Goal: Information Seeking & Learning: Learn about a topic

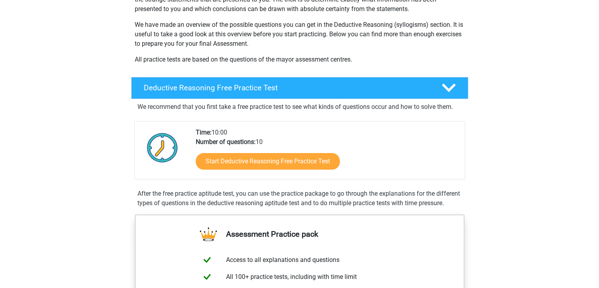
scroll to position [179, 0]
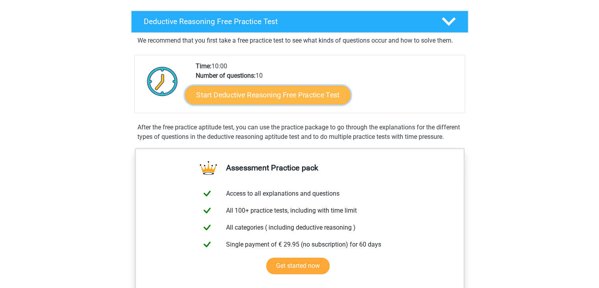
click at [280, 101] on link "Start Deductive Reasoning Free Practice Test" at bounding box center [268, 94] width 166 height 19
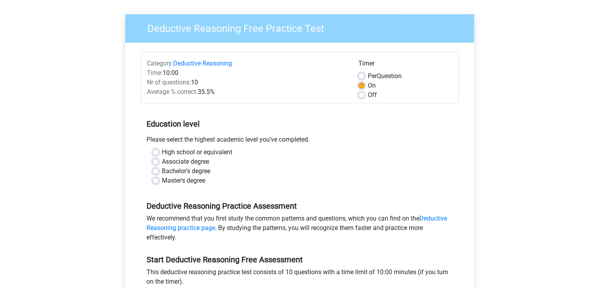
scroll to position [56, 0]
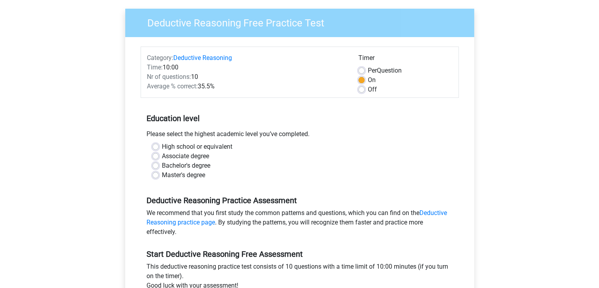
click at [209, 131] on div "Please select the highest academic level you’ve completed." at bounding box center [300, 135] width 318 height 13
click at [198, 147] on label "High school or equivalent" at bounding box center [197, 146] width 71 height 9
click at [159, 147] on input "High school or equivalent" at bounding box center [155, 146] width 6 height 8
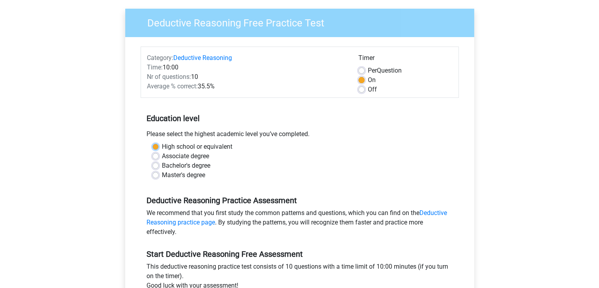
radio input "true"
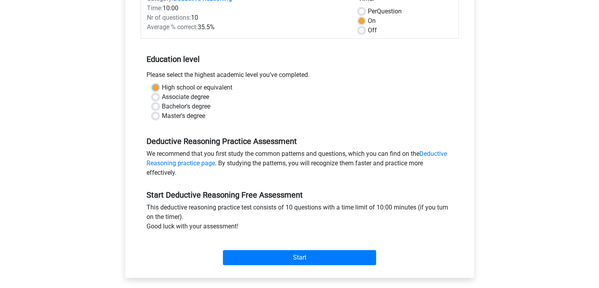
scroll to position [127, 0]
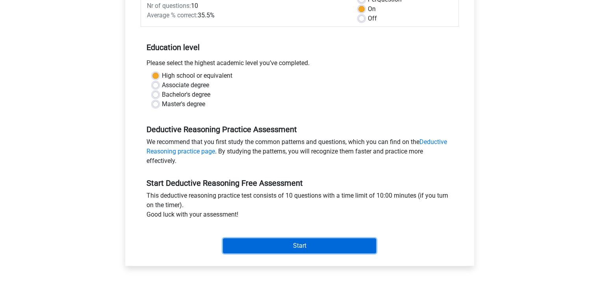
click at [263, 240] on input "Start" at bounding box center [299, 245] width 153 height 15
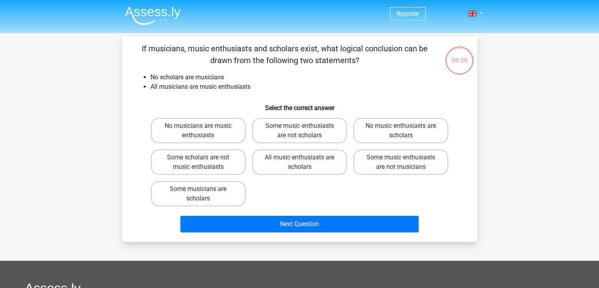
click at [208, 73] on li "No scholars are musicians" at bounding box center [307, 76] width 314 height 9
drag, startPoint x: 208, startPoint y: 73, endPoint x: 229, endPoint y: 91, distance: 28.2
click at [229, 91] on div "If musicians, music enthusiasts and scholars exist, what logical conclusion can…" at bounding box center [299, 139] width 349 height 193
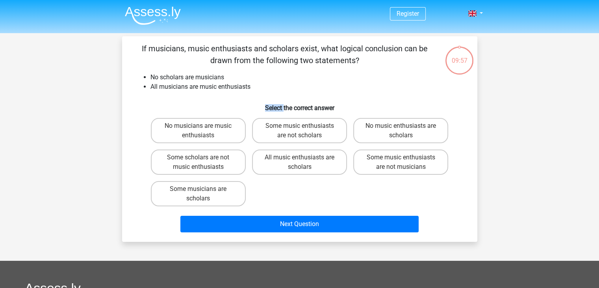
click at [229, 91] on div "If musicians, music enthusiasts and scholars exist, what logical conclusion can…" at bounding box center [299, 139] width 349 height 193
drag, startPoint x: 229, startPoint y: 91, endPoint x: 229, endPoint y: 85, distance: 5.9
click at [229, 85] on div "If musicians, music enthusiasts and scholars exist, what logical conclusion can…" at bounding box center [299, 139] width 349 height 193
click at [229, 85] on li "All musicians are music enthusiasts" at bounding box center [307, 86] width 314 height 9
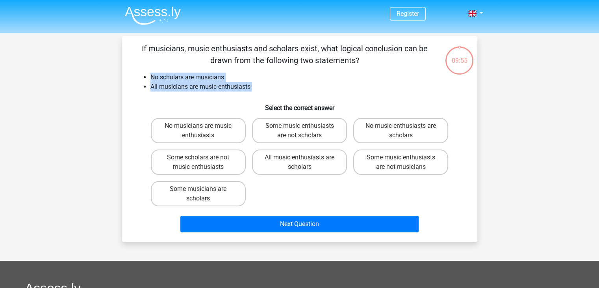
drag, startPoint x: 229, startPoint y: 85, endPoint x: 231, endPoint y: 74, distance: 12.0
click at [231, 74] on ul "No scholars are musicians All musicians are music enthusiasts" at bounding box center [300, 81] width 330 height 19
click at [231, 74] on li "No scholars are musicians" at bounding box center [307, 76] width 314 height 9
drag, startPoint x: 231, startPoint y: 74, endPoint x: 244, endPoint y: 85, distance: 17.6
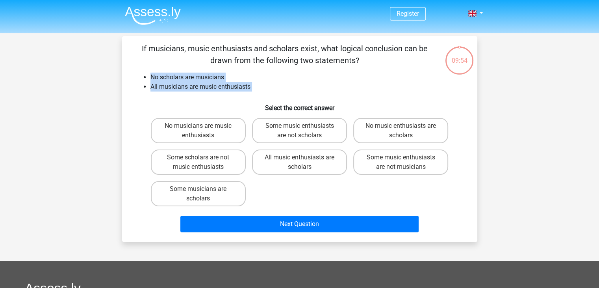
click at [244, 85] on ul "No scholars are musicians All musicians are music enthusiasts" at bounding box center [300, 81] width 330 height 19
click at [244, 85] on li "All musicians are music enthusiasts" at bounding box center [307, 86] width 314 height 9
click at [427, 118] on label "No music enthusiasts are scholars" at bounding box center [400, 130] width 95 height 25
click at [406, 126] on input "No music enthusiasts are scholars" at bounding box center [403, 128] width 5 height 5
radio input "true"
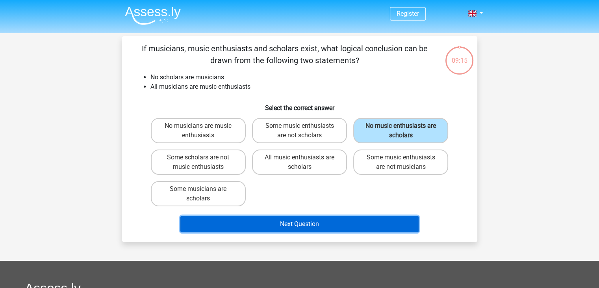
click at [294, 226] on button "Next Question" at bounding box center [299, 223] width 238 height 17
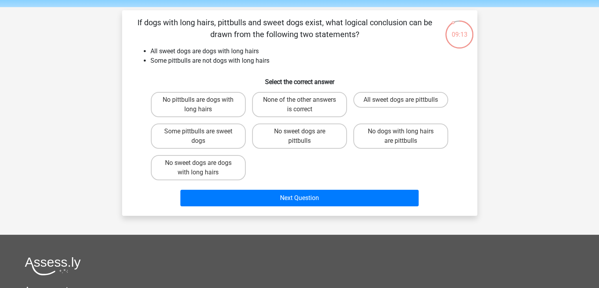
scroll to position [25, 0]
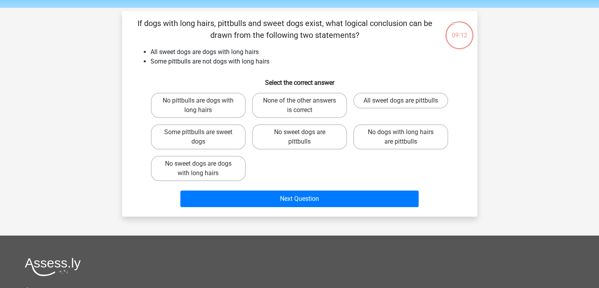
click at [210, 31] on p "If dogs with long hairs, pittbulls and sweet dogs exist, what logical conclusio…" at bounding box center [285, 29] width 301 height 24
drag, startPoint x: 210, startPoint y: 31, endPoint x: 236, endPoint y: 40, distance: 27.4
click at [236, 40] on p "If dogs with long hairs, pittbulls and sweet dogs exist, what logical conclusio…" at bounding box center [285, 29] width 301 height 24
click at [201, 126] on label "Some pittbulls are sweet dogs" at bounding box center [198, 136] width 95 height 25
click at [201, 132] on input "Some pittbulls are sweet dogs" at bounding box center [200, 134] width 5 height 5
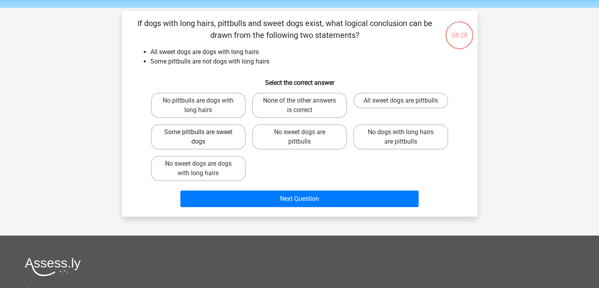
radio input "true"
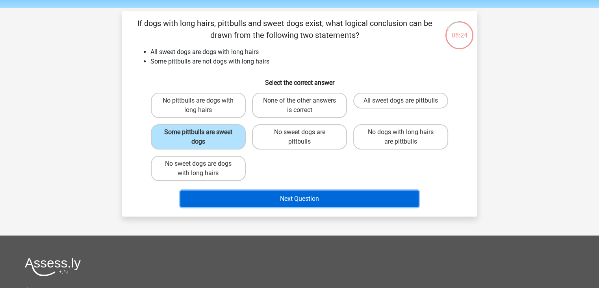
click at [261, 201] on button "Next Question" at bounding box center [299, 198] width 238 height 17
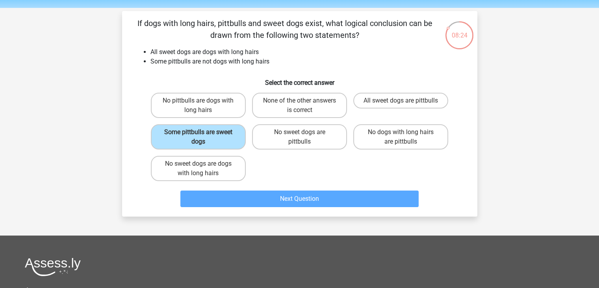
scroll to position [36, 0]
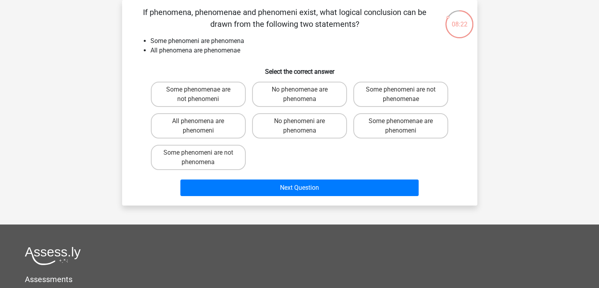
click at [215, 41] on li "Some phenomeni are phenomena" at bounding box center [307, 40] width 314 height 9
drag, startPoint x: 215, startPoint y: 41, endPoint x: 249, endPoint y: 25, distance: 37.7
click at [249, 25] on div "If phenomena, phenomenae and phenomeni exist, what logical conclusion can be dr…" at bounding box center [299, 102] width 349 height 193
click at [249, 25] on p "If phenomena, phenomenae and phenomeni exist, what logical conclusion can be dr…" at bounding box center [285, 18] width 301 height 24
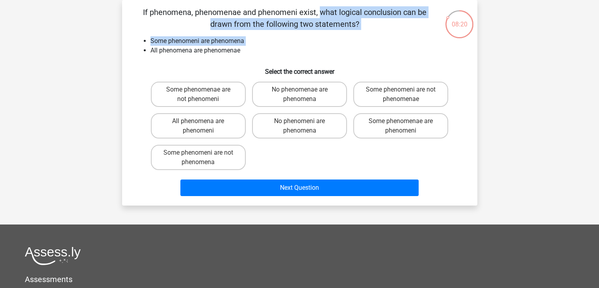
drag, startPoint x: 249, startPoint y: 25, endPoint x: 245, endPoint y: 40, distance: 15.7
click at [245, 40] on div "If phenomena, phenomenae and phenomeni exist, what logical conclusion can be dr…" at bounding box center [299, 102] width 349 height 193
click at [245, 40] on li "Some phenomeni are phenomena" at bounding box center [307, 40] width 314 height 9
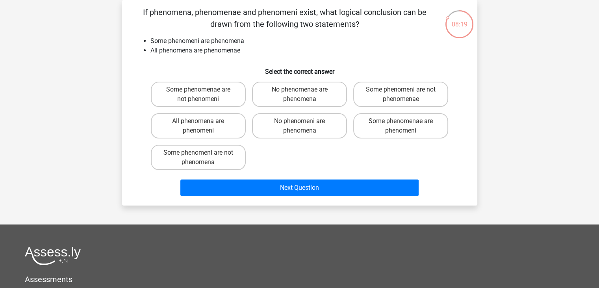
click at [245, 40] on li "Some phenomeni are phenomena" at bounding box center [307, 40] width 314 height 9
drag, startPoint x: 245, startPoint y: 40, endPoint x: 246, endPoint y: 55, distance: 14.6
click at [246, 55] on ul "Some phenomeni are phenomena All phenomena are phenomenae" at bounding box center [300, 45] width 330 height 19
click at [246, 55] on li "All phenomena are phenomenae" at bounding box center [307, 50] width 314 height 9
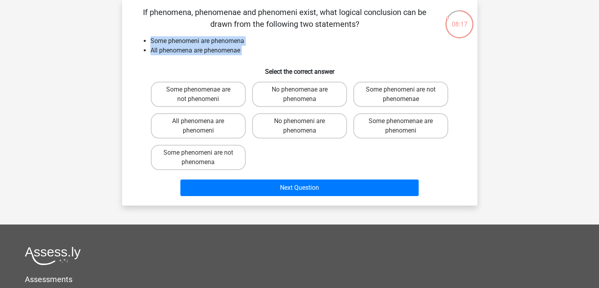
drag, startPoint x: 246, startPoint y: 55, endPoint x: 256, endPoint y: 39, distance: 18.9
click at [256, 39] on ul "Some phenomeni are phenomena All phenomena are phenomenae" at bounding box center [300, 45] width 330 height 19
click at [256, 39] on li "Some phenomeni are phenomena" at bounding box center [307, 40] width 314 height 9
drag, startPoint x: 256, startPoint y: 39, endPoint x: 254, endPoint y: 51, distance: 12.3
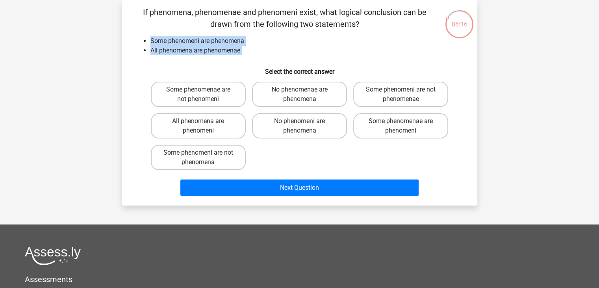
click at [254, 51] on ul "Some phenomeni are phenomena All phenomena are phenomenae" at bounding box center [300, 45] width 330 height 19
click at [254, 51] on li "All phenomena are phenomenae" at bounding box center [307, 50] width 314 height 9
drag, startPoint x: 254, startPoint y: 51, endPoint x: 261, endPoint y: 39, distance: 13.6
click at [261, 39] on ul "Some phenomeni are phenomena All phenomena are phenomenae" at bounding box center [300, 45] width 330 height 19
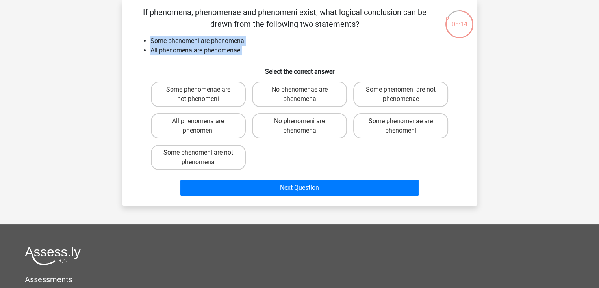
click at [261, 39] on li "Some phenomeni are phenomena" at bounding box center [307, 40] width 314 height 9
click at [261, 47] on li "All phenomena are phenomenae" at bounding box center [307, 50] width 314 height 9
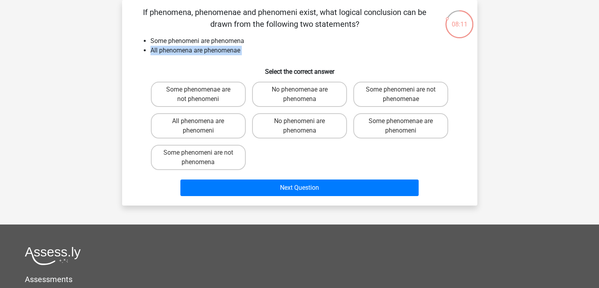
click at [261, 47] on li "All phenomena are phenomenae" at bounding box center [307, 50] width 314 height 9
drag, startPoint x: 261, startPoint y: 47, endPoint x: 264, endPoint y: 41, distance: 7.0
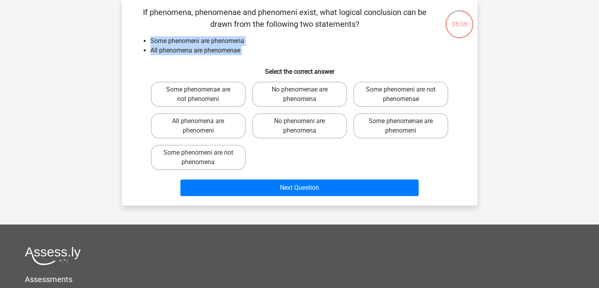
click at [264, 41] on ul "Some phenomeni are phenomena All phenomena are phenomenae" at bounding box center [300, 45] width 330 height 19
click at [264, 41] on li "Some phenomeni are phenomena" at bounding box center [307, 40] width 314 height 9
click at [195, 159] on label "Some phenomeni are not phenomena" at bounding box center [198, 157] width 95 height 25
click at [198, 158] on input "Some phenomeni are not phenomena" at bounding box center [200, 154] width 5 height 5
radio input "true"
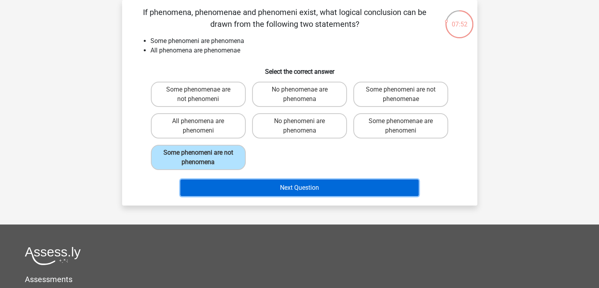
click at [246, 181] on button "Next Question" at bounding box center [299, 187] width 238 height 17
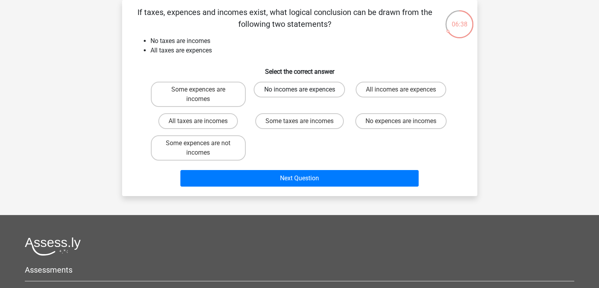
click at [280, 95] on label "No incomes are expences" at bounding box center [299, 90] width 91 height 16
click at [299, 95] on input "No incomes are expences" at bounding box center [301, 91] width 5 height 5
radio input "true"
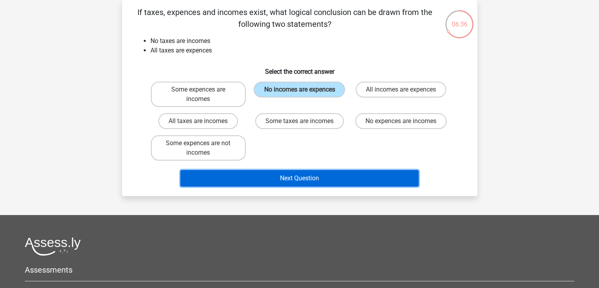
click at [301, 177] on button "Next Question" at bounding box center [299, 178] width 238 height 17
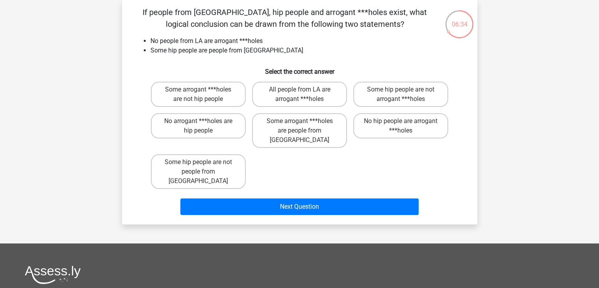
click at [202, 16] on p "If people from [GEOGRAPHIC_DATA], hip people and arrogant ***holes exist, what …" at bounding box center [285, 18] width 301 height 24
drag, startPoint x: 202, startPoint y: 16, endPoint x: 249, endPoint y: 20, distance: 47.0
click at [249, 20] on p "If people from [GEOGRAPHIC_DATA], hip people and arrogant ***holes exist, what …" at bounding box center [285, 18] width 301 height 24
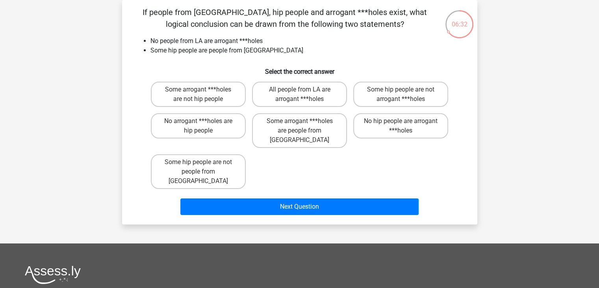
click at [249, 20] on p "If people from [GEOGRAPHIC_DATA], hip people and arrogant ***holes exist, what …" at bounding box center [285, 18] width 301 height 24
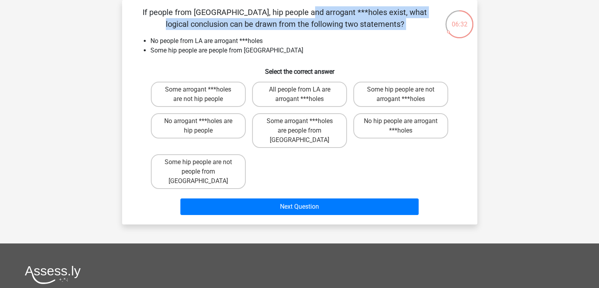
click at [249, 20] on p "If people from [GEOGRAPHIC_DATA], hip people and arrogant ***holes exist, what …" at bounding box center [285, 18] width 301 height 24
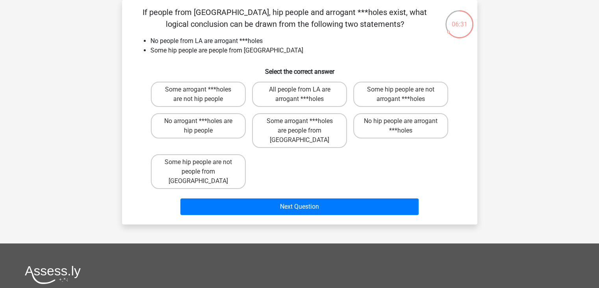
click at [249, 20] on p "If people from [GEOGRAPHIC_DATA], hip people and arrogant ***holes exist, what …" at bounding box center [285, 18] width 301 height 24
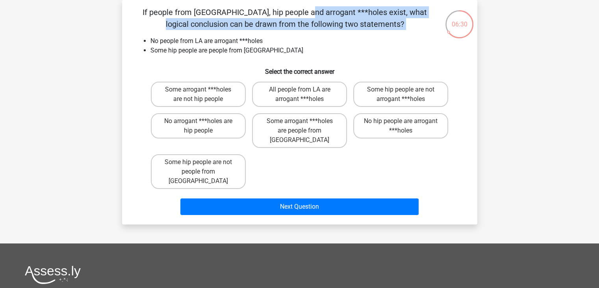
click at [249, 20] on p "If people from [GEOGRAPHIC_DATA], hip people and arrogant ***holes exist, what …" at bounding box center [285, 18] width 301 height 24
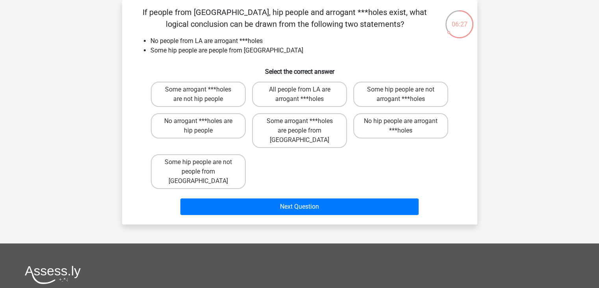
click at [207, 40] on li "No people from LA are arrogant ***holes" at bounding box center [307, 40] width 314 height 9
click at [207, 46] on li "Some hip people are people from [GEOGRAPHIC_DATA]" at bounding box center [307, 50] width 314 height 9
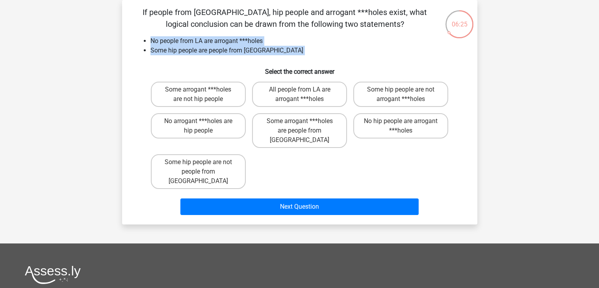
drag, startPoint x: 207, startPoint y: 46, endPoint x: 210, endPoint y: 41, distance: 5.9
click at [210, 41] on ul "No people from LA are arrogant ***holes Some hip people are people from LA" at bounding box center [300, 45] width 330 height 19
click at [210, 41] on li "No people from LA are arrogant ***holes" at bounding box center [307, 40] width 314 height 9
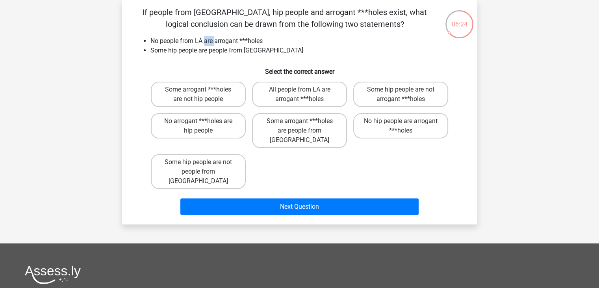
click at [210, 41] on li "No people from LA are arrogant ***holes" at bounding box center [307, 40] width 314 height 9
click at [213, 47] on li "Some hip people are people from [GEOGRAPHIC_DATA]" at bounding box center [307, 50] width 314 height 9
click at [186, 154] on label "Some hip people are not people from LA" at bounding box center [198, 171] width 95 height 35
click at [198, 162] on input "Some hip people are not people from LA" at bounding box center [200, 164] width 5 height 5
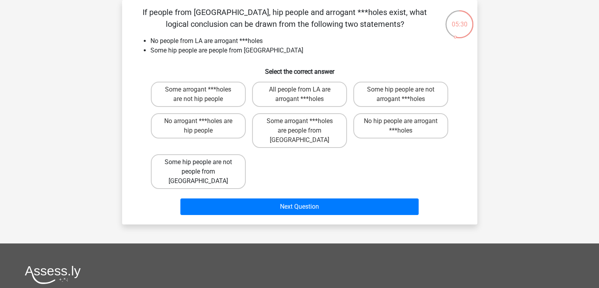
radio input "true"
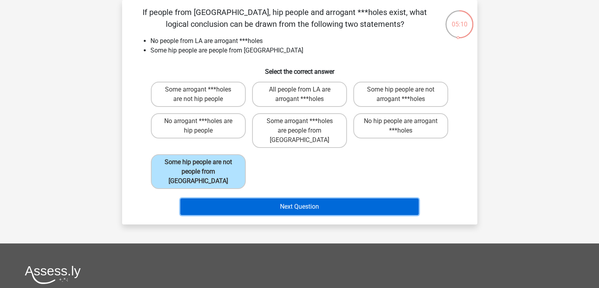
click at [267, 198] on button "Next Question" at bounding box center [299, 206] width 238 height 17
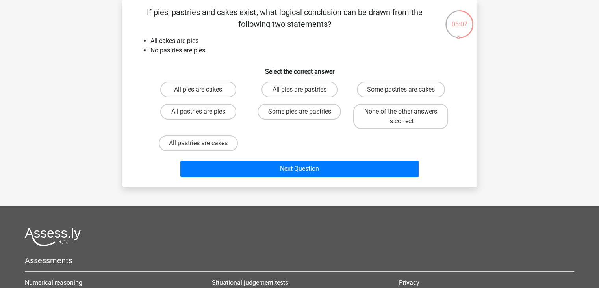
click at [223, 22] on p "If pies, pastries and cakes exist, what logical conclusion can be drawn from th…" at bounding box center [285, 18] width 301 height 24
drag, startPoint x: 223, startPoint y: 22, endPoint x: 254, endPoint y: 18, distance: 30.7
click at [254, 18] on p "If pies, pastries and cakes exist, what logical conclusion can be drawn from th…" at bounding box center [285, 18] width 301 height 24
drag, startPoint x: 254, startPoint y: 18, endPoint x: 155, endPoint y: 8, distance: 98.9
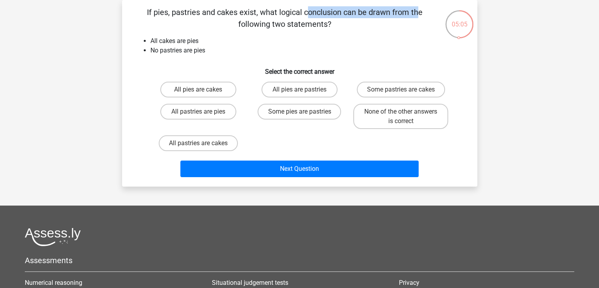
click at [155, 8] on p "If pies, pastries and cakes exist, what logical conclusion can be drawn from th…" at bounding box center [285, 18] width 301 height 24
click at [176, 45] on li "All cakes are pies" at bounding box center [307, 40] width 314 height 9
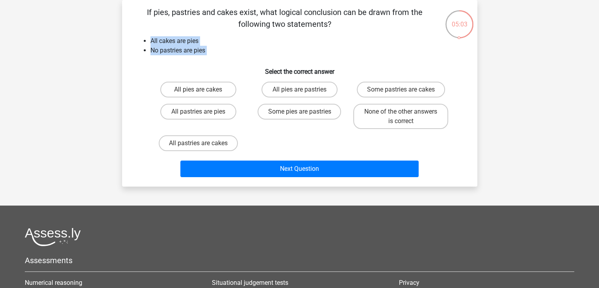
drag, startPoint x: 176, startPoint y: 45, endPoint x: 184, endPoint y: 54, distance: 12.6
click at [184, 54] on ul "All cakes are pies No pastries are pies" at bounding box center [300, 45] width 330 height 19
click at [184, 54] on li "No pastries are pies" at bounding box center [307, 50] width 314 height 9
drag, startPoint x: 184, startPoint y: 54, endPoint x: 191, endPoint y: 43, distance: 13.4
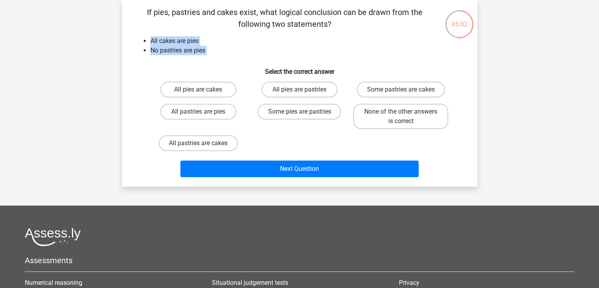
click at [191, 43] on ul "All cakes are pies No pastries are pies" at bounding box center [300, 45] width 330 height 19
click at [191, 43] on li "All cakes are pies" at bounding box center [307, 40] width 314 height 9
drag, startPoint x: 191, startPoint y: 43, endPoint x: 199, endPoint y: 54, distance: 13.1
click at [199, 54] on ul "All cakes are pies No pastries are pies" at bounding box center [300, 45] width 330 height 19
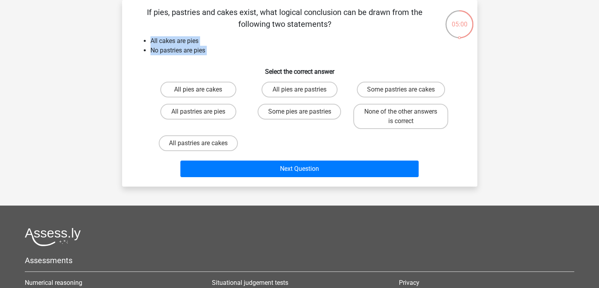
click at [199, 54] on li "No pastries are pies" at bounding box center [307, 50] width 314 height 9
drag, startPoint x: 199, startPoint y: 54, endPoint x: 204, endPoint y: 59, distance: 7.6
click at [204, 59] on div "If pies, pastries and cakes exist, what logical conclusion can be drawn from th…" at bounding box center [299, 93] width 349 height 174
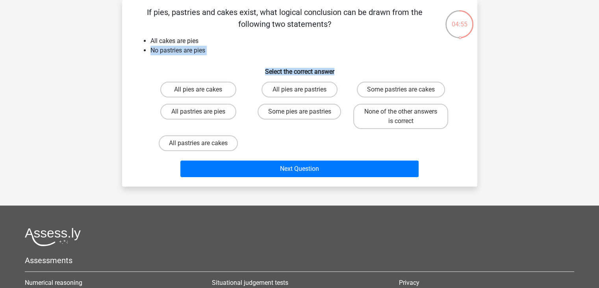
click at [204, 59] on div "If pies, pastries and cakes exist, what logical conclusion can be drawn from th…" at bounding box center [299, 93] width 349 height 174
click at [205, 91] on label "All pies are cakes" at bounding box center [198, 90] width 76 height 16
click at [203, 91] on input "All pies are cakes" at bounding box center [200, 91] width 5 height 5
radio input "true"
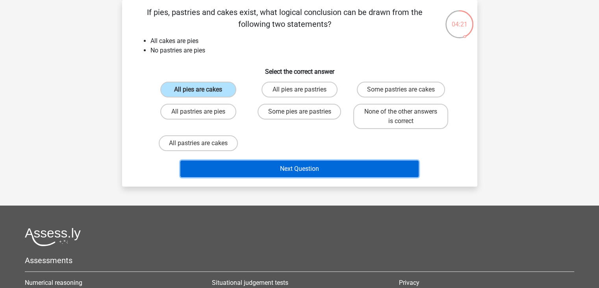
click at [268, 171] on button "Next Question" at bounding box center [299, 168] width 238 height 17
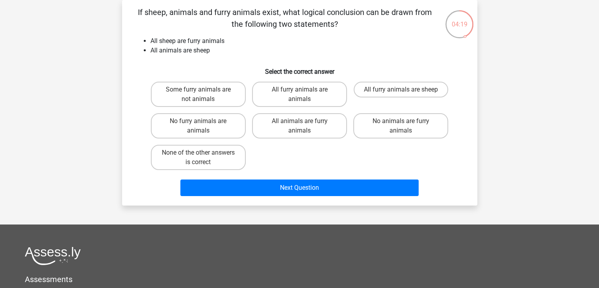
click at [228, 25] on p "If sheep, animals and furry animals exist, what logical conclusion can be drawn…" at bounding box center [285, 18] width 301 height 24
drag, startPoint x: 228, startPoint y: 25, endPoint x: 242, endPoint y: 16, distance: 16.2
click at [242, 16] on p "If sheep, animals and furry animals exist, what logical conclusion can be drawn…" at bounding box center [285, 18] width 301 height 24
drag, startPoint x: 242, startPoint y: 16, endPoint x: 145, endPoint y: 15, distance: 96.9
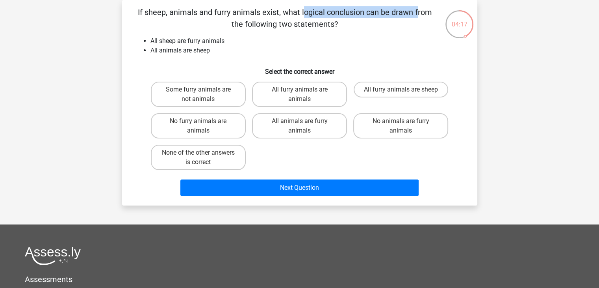
click at [145, 15] on p "If sheep, animals and furry animals exist, what logical conclusion can be drawn…" at bounding box center [285, 18] width 301 height 24
drag, startPoint x: 145, startPoint y: 15, endPoint x: 257, endPoint y: 13, distance: 111.9
click at [257, 13] on p "If sheep, animals and furry animals exist, what logical conclusion can be drawn…" at bounding box center [285, 18] width 301 height 24
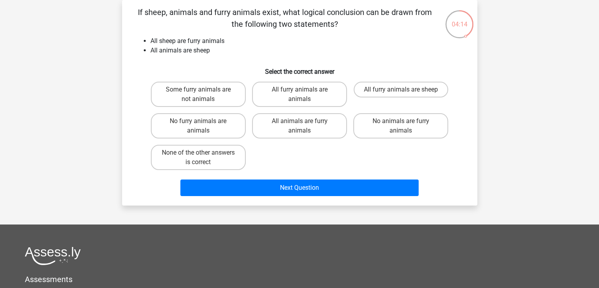
click at [195, 38] on li "All sheep are furry animals" at bounding box center [307, 40] width 314 height 9
drag, startPoint x: 195, startPoint y: 38, endPoint x: 192, endPoint y: 49, distance: 11.4
click at [192, 49] on ul "All sheep are furry animals All animals are sheep" at bounding box center [300, 45] width 330 height 19
click at [192, 49] on li "All animals are sheep" at bounding box center [307, 50] width 314 height 9
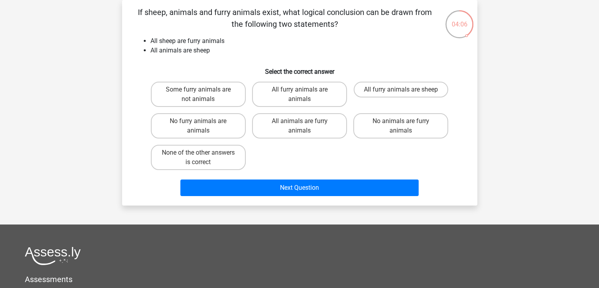
click at [218, 55] on li "All animals are sheep" at bounding box center [307, 50] width 314 height 9
drag, startPoint x: 218, startPoint y: 55, endPoint x: 223, endPoint y: 45, distance: 11.1
click at [223, 45] on ul "All sheep are furry animals All animals are sheep" at bounding box center [300, 45] width 330 height 19
click at [223, 45] on li "All sheep are furry animals" at bounding box center [307, 40] width 314 height 9
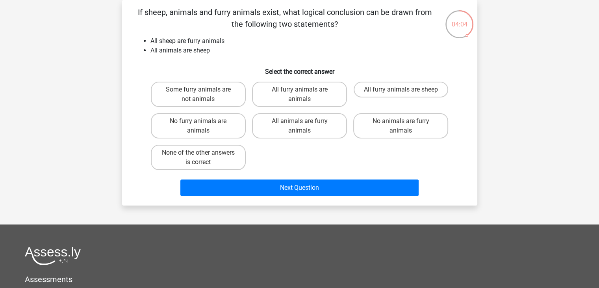
click at [223, 45] on li "All sheep are furry animals" at bounding box center [307, 40] width 314 height 9
drag, startPoint x: 223, startPoint y: 45, endPoint x: 223, endPoint y: 54, distance: 9.1
click at [223, 54] on ul "All sheep are furry animals All animals are sheep" at bounding box center [300, 45] width 330 height 19
click at [223, 54] on li "All animals are sheep" at bounding box center [307, 50] width 314 height 9
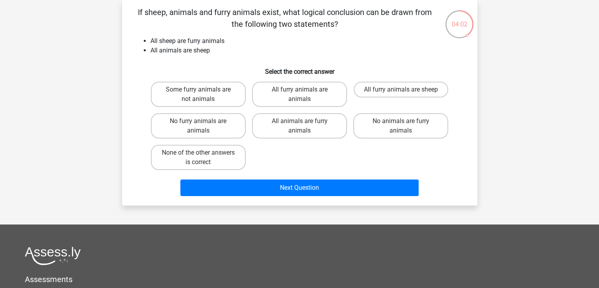
click at [223, 54] on li "All animals are sheep" at bounding box center [307, 50] width 314 height 9
drag, startPoint x: 223, startPoint y: 54, endPoint x: 231, endPoint y: 42, distance: 14.0
click at [231, 42] on ul "All sheep are furry animals All animals are sheep" at bounding box center [300, 45] width 330 height 19
click at [231, 42] on li "All sheep are furry animals" at bounding box center [307, 40] width 314 height 9
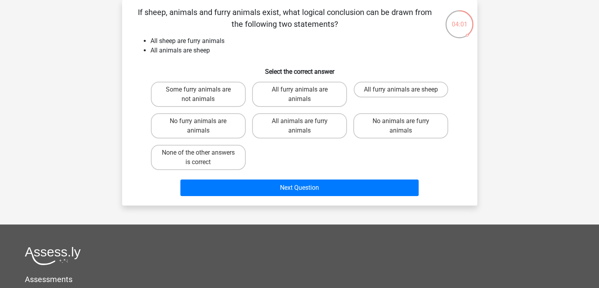
click at [231, 42] on li "All sheep are furry animals" at bounding box center [307, 40] width 314 height 9
drag, startPoint x: 231, startPoint y: 42, endPoint x: 230, endPoint y: 55, distance: 13.0
click at [230, 55] on div "If sheep, animals and furry animals exist, what logical conclusion can be drawn…" at bounding box center [299, 102] width 349 height 193
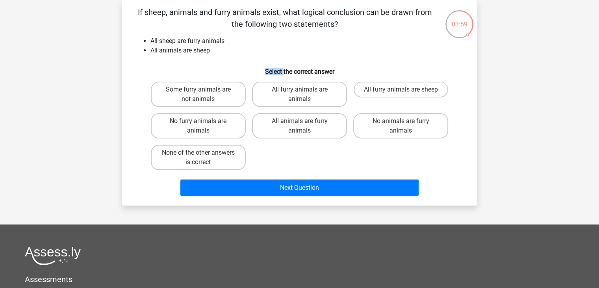
click at [230, 55] on div "If sheep, animals and furry animals exist, what logical conclusion can be drawn…" at bounding box center [299, 102] width 349 height 193
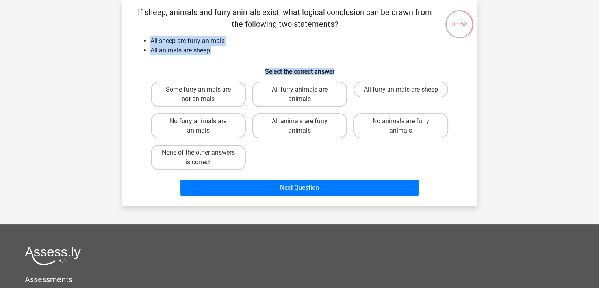
drag, startPoint x: 230, startPoint y: 55, endPoint x: 235, endPoint y: 45, distance: 11.6
click at [235, 45] on div "If sheep, animals and furry animals exist, what logical conclusion can be drawn…" at bounding box center [299, 102] width 349 height 193
click at [235, 45] on li "All sheep are furry animals" at bounding box center [307, 40] width 314 height 9
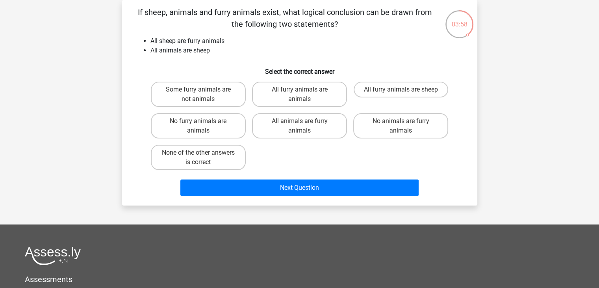
click at [235, 45] on li "All sheep are furry animals" at bounding box center [307, 40] width 314 height 9
drag, startPoint x: 235, startPoint y: 45, endPoint x: 220, endPoint y: 54, distance: 17.4
click at [220, 54] on ul "All sheep are furry animals All animals are sheep" at bounding box center [300, 45] width 330 height 19
click at [220, 54] on li "All animals are sheep" at bounding box center [307, 50] width 314 height 9
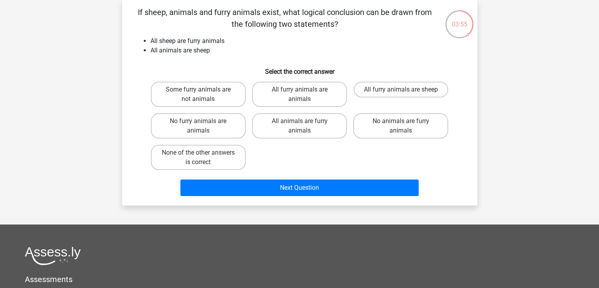
click at [220, 54] on li "All animals are sheep" at bounding box center [307, 50] width 314 height 9
drag, startPoint x: 220, startPoint y: 54, endPoint x: 228, endPoint y: 43, distance: 13.8
click at [228, 43] on ul "All sheep are furry animals All animals are sheep" at bounding box center [300, 45] width 330 height 19
click at [228, 43] on li "All sheep are furry animals" at bounding box center [307, 40] width 314 height 9
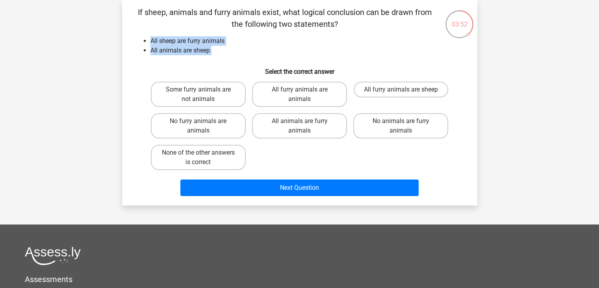
drag, startPoint x: 228, startPoint y: 43, endPoint x: 223, endPoint y: 52, distance: 11.1
click at [223, 52] on ul "All sheep are furry animals All animals are sheep" at bounding box center [300, 45] width 330 height 19
click at [223, 52] on li "All animals are sheep" at bounding box center [307, 50] width 314 height 9
drag, startPoint x: 223, startPoint y: 52, endPoint x: 230, endPoint y: 39, distance: 15.2
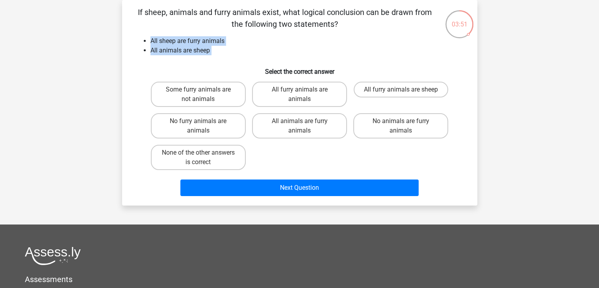
click at [230, 39] on ul "All sheep are furry animals All animals are sheep" at bounding box center [300, 45] width 330 height 19
click at [230, 39] on li "All sheep are furry animals" at bounding box center [307, 40] width 314 height 9
drag, startPoint x: 230, startPoint y: 39, endPoint x: 224, endPoint y: 50, distance: 12.9
click at [224, 50] on ul "All sheep are furry animals All animals are sheep" at bounding box center [300, 45] width 330 height 19
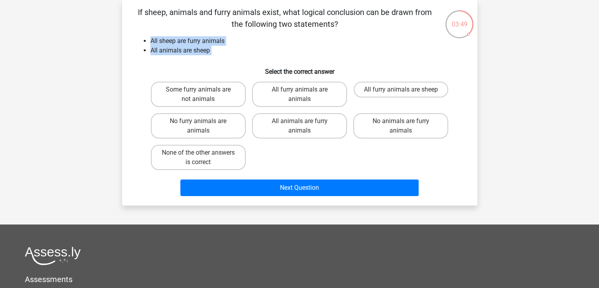
click at [224, 50] on li "All animals are sheep" at bounding box center [307, 50] width 314 height 9
drag, startPoint x: 224, startPoint y: 50, endPoint x: 225, endPoint y: 43, distance: 7.6
click at [225, 43] on ul "All sheep are furry animals All animals are sheep" at bounding box center [300, 45] width 330 height 19
click at [225, 43] on li "All sheep are furry animals" at bounding box center [307, 40] width 314 height 9
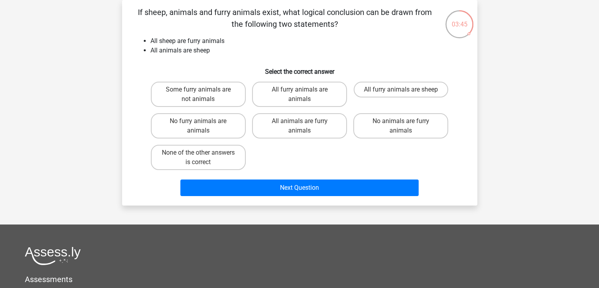
click at [225, 43] on li "All sheep are furry animals" at bounding box center [307, 40] width 314 height 9
click at [221, 50] on li "All animals are sheep" at bounding box center [307, 50] width 314 height 9
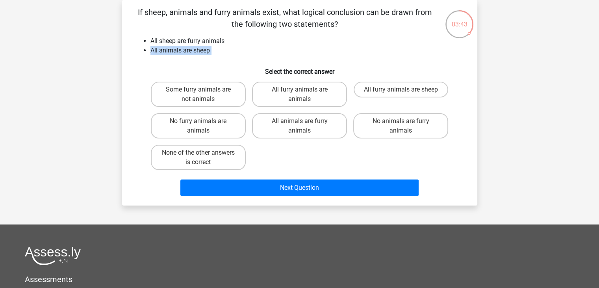
click at [221, 50] on li "All animals are sheep" at bounding box center [307, 50] width 314 height 9
click at [288, 129] on label "All animals are furry animals" at bounding box center [299, 125] width 95 height 25
click at [299, 126] on input "All animals are furry animals" at bounding box center [301, 123] width 5 height 5
radio input "true"
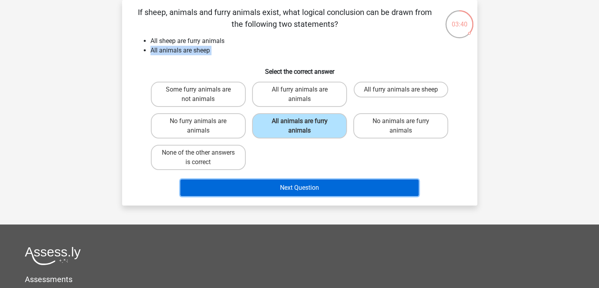
click at [270, 184] on button "Next Question" at bounding box center [299, 187] width 238 height 17
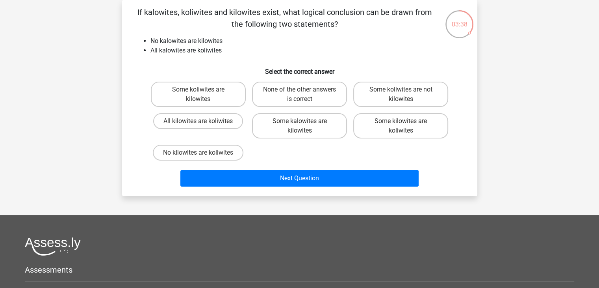
click at [192, 20] on p "If kalowites, koliwites and kilowites exist, what logical conclusion can be dra…" at bounding box center [285, 18] width 301 height 24
drag, startPoint x: 192, startPoint y: 20, endPoint x: 176, endPoint y: 15, distance: 17.4
click at [176, 15] on p "If kalowites, koliwites and kilowites exist, what logical conclusion can be dra…" at bounding box center [285, 18] width 301 height 24
click at [173, 33] on div "If kalowites, koliwites and kilowites exist, what logical conclusion can be dra…" at bounding box center [299, 97] width 349 height 183
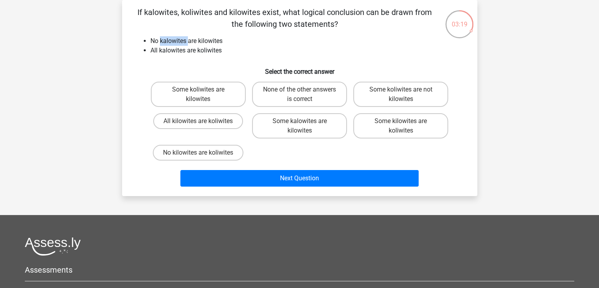
click at [173, 33] on div "If kalowites, koliwites and kilowites exist, what logical conclusion can be dra…" at bounding box center [299, 97] width 349 height 183
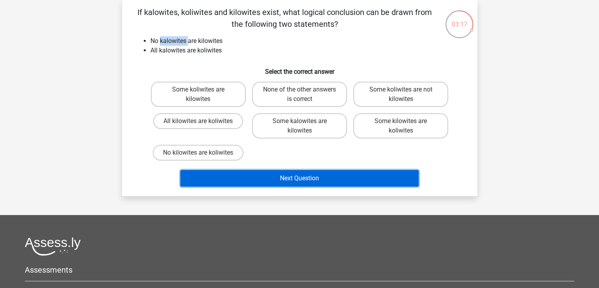
click at [221, 177] on button "Next Question" at bounding box center [299, 178] width 238 height 17
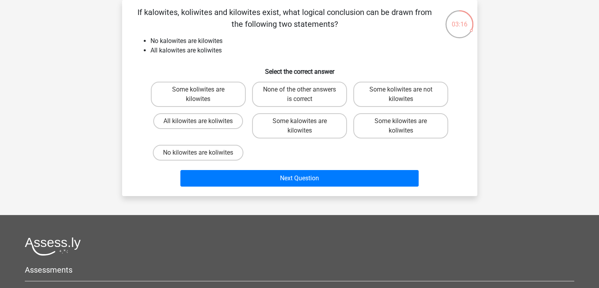
click at [236, 52] on li "All kalowites are koliwites" at bounding box center [307, 50] width 314 height 9
click at [210, 97] on label "Some koliwites are kilowites" at bounding box center [198, 94] width 95 height 25
click at [203, 95] on input "Some koliwites are kilowites" at bounding box center [200, 91] width 5 height 5
radio input "true"
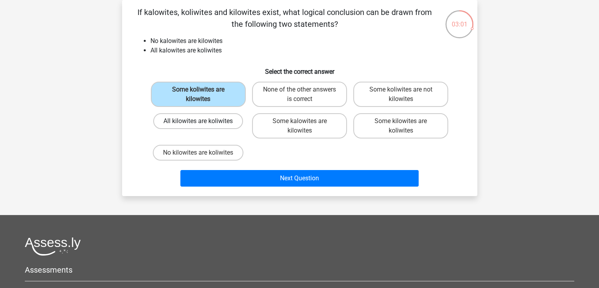
click at [229, 123] on label "All kilowites are koliwites" at bounding box center [198, 121] width 90 height 16
click at [203, 123] on input "All kilowites are koliwites" at bounding box center [200, 123] width 5 height 5
radio input "true"
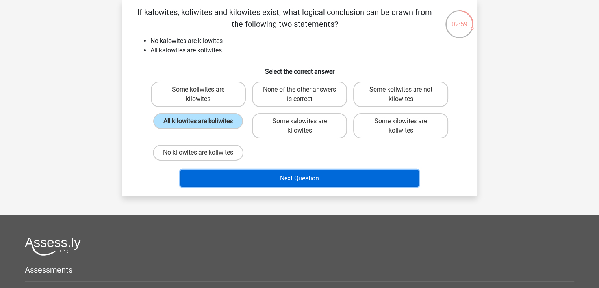
click at [240, 172] on button "Next Question" at bounding box center [299, 178] width 238 height 17
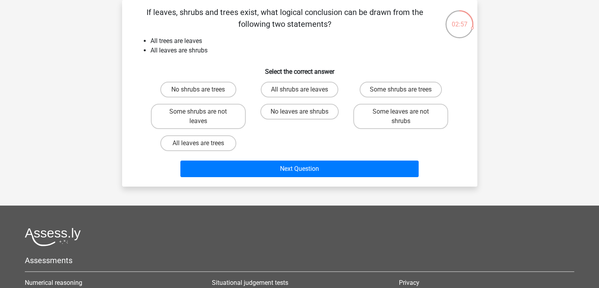
click at [241, 26] on p "If leaves, shrubs and trees exist, what logical conclusion can be drawn from th…" at bounding box center [285, 18] width 301 height 24
drag, startPoint x: 241, startPoint y: 26, endPoint x: 197, endPoint y: 45, distance: 48.0
click at [197, 45] on div "If leaves, shrubs and trees exist, what logical conclusion can be drawn from th…" at bounding box center [299, 93] width 349 height 174
click at [197, 45] on li "All trees are leaves" at bounding box center [307, 40] width 314 height 9
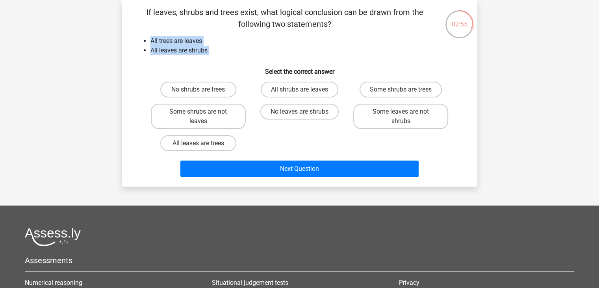
drag, startPoint x: 197, startPoint y: 45, endPoint x: 198, endPoint y: 52, distance: 7.9
click at [198, 52] on ul "All trees are leaves All leaves are shrubs" at bounding box center [300, 45] width 330 height 19
click at [198, 52] on li "All leaves are shrubs" at bounding box center [307, 50] width 314 height 9
drag, startPoint x: 198, startPoint y: 52, endPoint x: 202, endPoint y: 42, distance: 11.1
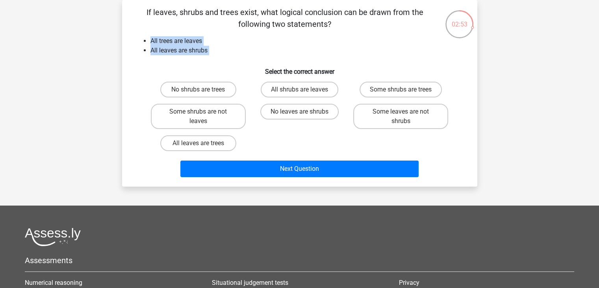
click at [202, 42] on ul "All trees are leaves All leaves are shrubs" at bounding box center [300, 45] width 330 height 19
click at [202, 42] on li "All trees are leaves" at bounding box center [307, 40] width 314 height 9
drag, startPoint x: 202, startPoint y: 42, endPoint x: 202, endPoint y: 54, distance: 12.2
click at [202, 54] on ul "All trees are leaves All leaves are shrubs" at bounding box center [300, 45] width 330 height 19
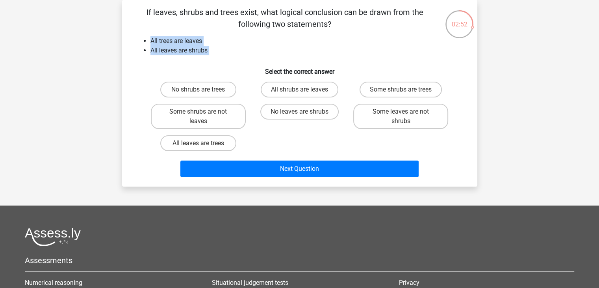
click at [202, 54] on li "All leaves are shrubs" at bounding box center [307, 50] width 314 height 9
drag, startPoint x: 202, startPoint y: 54, endPoint x: 204, endPoint y: 42, distance: 12.8
click at [204, 42] on ul "All trees are leaves All leaves are shrubs" at bounding box center [300, 45] width 330 height 19
click at [204, 42] on li "All trees are leaves" at bounding box center [307, 40] width 314 height 9
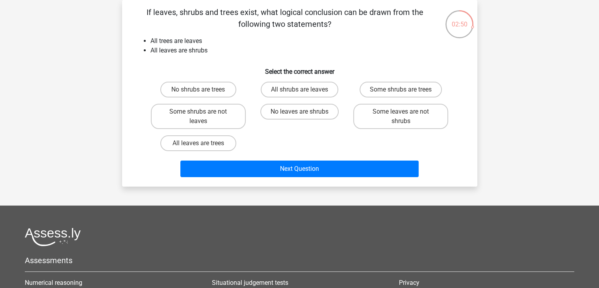
click at [204, 42] on li "All trees are leaves" at bounding box center [307, 40] width 314 height 9
drag, startPoint x: 204, startPoint y: 42, endPoint x: 204, endPoint y: 56, distance: 13.8
click at [204, 56] on div "If leaves, shrubs and trees exist, what logical conclusion can be drawn from th…" at bounding box center [299, 93] width 349 height 174
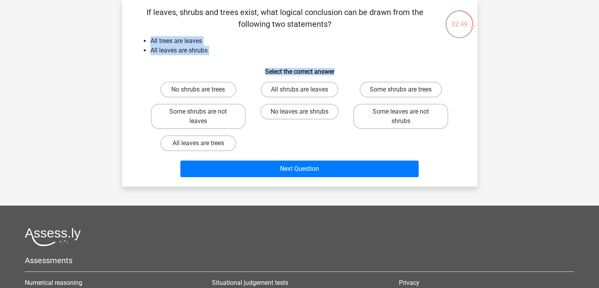
click at [204, 56] on div "If leaves, shrubs and trees exist, what logical conclusion can be drawn from th…" at bounding box center [299, 93] width 349 height 174
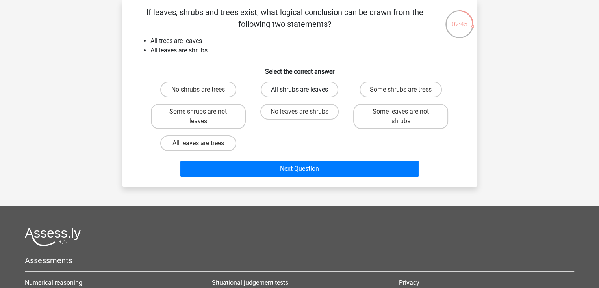
click at [277, 88] on label "All shrubs are leaves" at bounding box center [300, 90] width 78 height 16
click at [299, 89] on input "All shrubs are leaves" at bounding box center [301, 91] width 5 height 5
radio input "true"
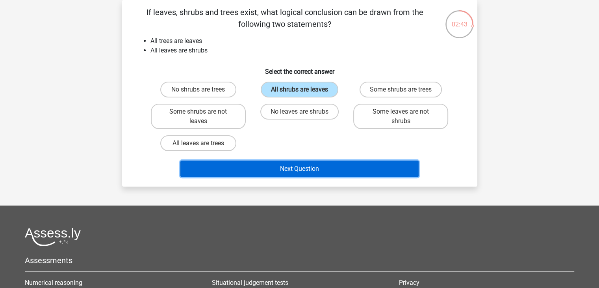
click at [257, 160] on button "Next Question" at bounding box center [299, 168] width 238 height 17
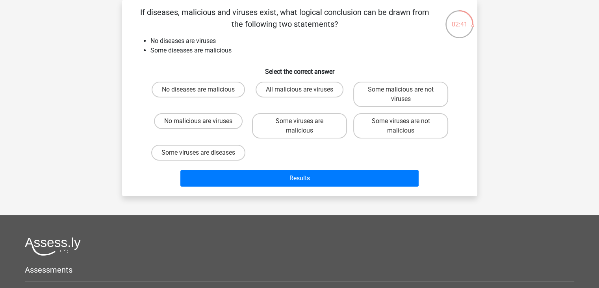
click at [231, 28] on p "If diseases, malicious and viruses exist, what logical conclusion can be drawn …" at bounding box center [285, 18] width 301 height 24
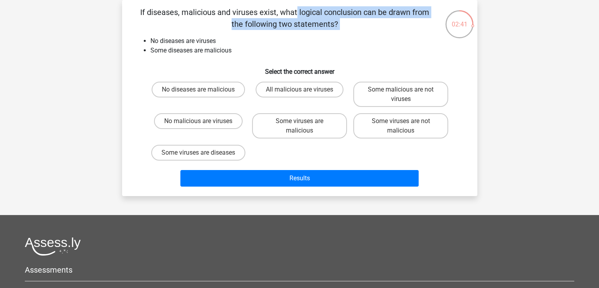
click at [231, 28] on p "If diseases, malicious and viruses exist, what logical conclusion can be drawn …" at bounding box center [285, 18] width 301 height 24
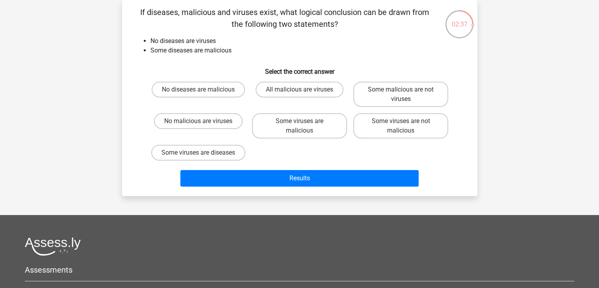
click at [209, 40] on li "No diseases are viruses" at bounding box center [307, 40] width 314 height 9
drag, startPoint x: 209, startPoint y: 40, endPoint x: 209, endPoint y: 52, distance: 12.2
click at [209, 52] on ul "No diseases are viruses Some diseases are malicious" at bounding box center [300, 45] width 330 height 19
click at [209, 52] on li "Some diseases are malicious" at bounding box center [307, 50] width 314 height 9
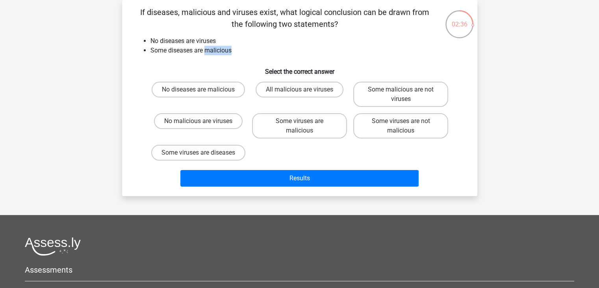
click at [209, 52] on li "Some diseases are malicious" at bounding box center [307, 50] width 314 height 9
drag, startPoint x: 209, startPoint y: 52, endPoint x: 211, endPoint y: 45, distance: 8.1
click at [211, 45] on ul "No diseases are viruses Some diseases are malicious" at bounding box center [300, 45] width 330 height 19
click at [211, 45] on li "No diseases are viruses" at bounding box center [307, 40] width 314 height 9
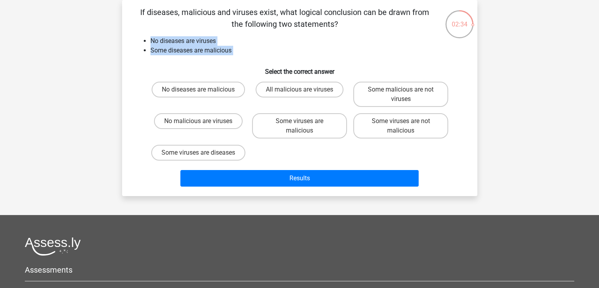
drag, startPoint x: 211, startPoint y: 45, endPoint x: 211, endPoint y: 54, distance: 9.8
click at [211, 54] on ul "No diseases are viruses Some diseases are malicious" at bounding box center [300, 45] width 330 height 19
click at [211, 54] on li "Some diseases are malicious" at bounding box center [307, 50] width 314 height 9
drag, startPoint x: 211, startPoint y: 54, endPoint x: 213, endPoint y: 43, distance: 11.6
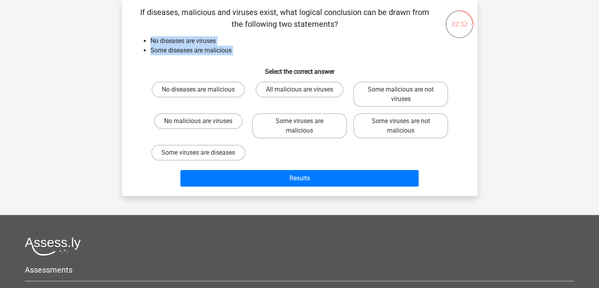
click at [213, 43] on ul "No diseases are viruses Some diseases are malicious" at bounding box center [300, 45] width 330 height 19
click at [213, 43] on li "No diseases are viruses" at bounding box center [307, 40] width 314 height 9
drag, startPoint x: 213, startPoint y: 43, endPoint x: 212, endPoint y: 54, distance: 10.8
click at [212, 54] on ul "No diseases are viruses Some diseases are malicious" at bounding box center [300, 45] width 330 height 19
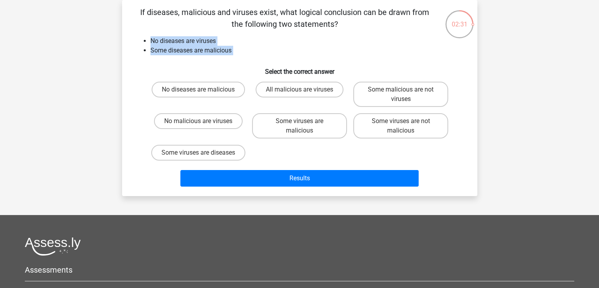
click at [212, 54] on li "Some diseases are malicious" at bounding box center [307, 50] width 314 height 9
drag, startPoint x: 212, startPoint y: 54, endPoint x: 214, endPoint y: 40, distance: 13.7
click at [214, 40] on ul "No diseases are viruses Some diseases are malicious" at bounding box center [300, 45] width 330 height 19
click at [214, 40] on li "No diseases are viruses" at bounding box center [307, 40] width 314 height 9
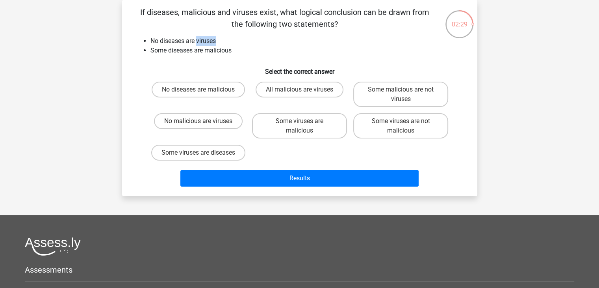
click at [214, 40] on li "No diseases are viruses" at bounding box center [307, 40] width 314 height 9
drag, startPoint x: 214, startPoint y: 40, endPoint x: 214, endPoint y: 51, distance: 10.6
click at [214, 51] on ul "No diseases are viruses Some diseases are malicious" at bounding box center [300, 45] width 330 height 19
click at [214, 51] on li "Some diseases are malicious" at bounding box center [307, 50] width 314 height 9
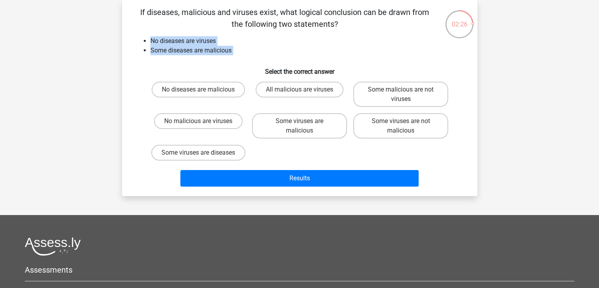
drag, startPoint x: 214, startPoint y: 51, endPoint x: 216, endPoint y: 45, distance: 6.5
click at [216, 45] on ul "No diseases are viruses Some diseases are malicious" at bounding box center [300, 45] width 330 height 19
click at [216, 45] on li "No diseases are viruses" at bounding box center [307, 40] width 314 height 9
drag, startPoint x: 216, startPoint y: 45, endPoint x: 216, endPoint y: 56, distance: 11.0
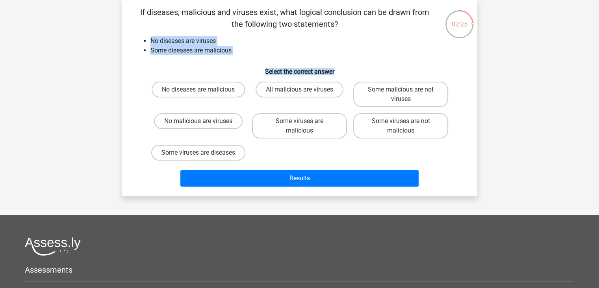
click at [216, 56] on div "If diseases, malicious and viruses exist, what logical conclusion can be drawn …" at bounding box center [299, 97] width 349 height 183
click at [217, 52] on li "Some diseases are malicious" at bounding box center [307, 50] width 314 height 9
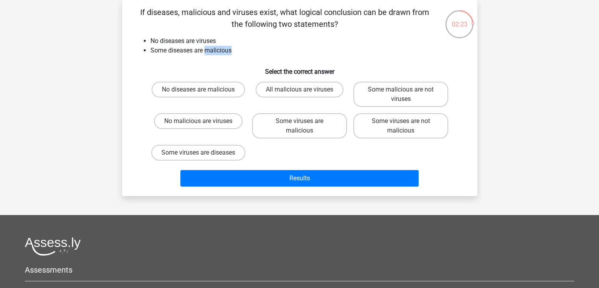
click at [217, 52] on li "Some diseases are malicious" at bounding box center [307, 50] width 314 height 9
drag, startPoint x: 217, startPoint y: 52, endPoint x: 219, endPoint y: 45, distance: 6.5
click at [219, 45] on ul "No diseases are viruses Some diseases are malicious" at bounding box center [300, 45] width 330 height 19
click at [219, 45] on li "No diseases are viruses" at bounding box center [307, 40] width 314 height 9
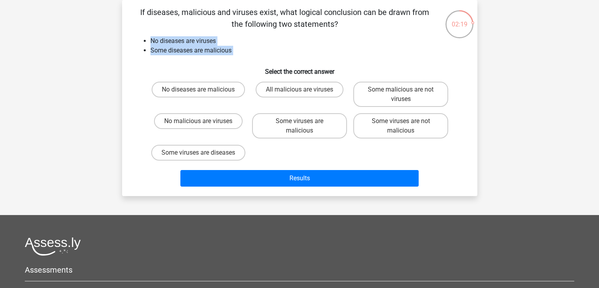
drag, startPoint x: 219, startPoint y: 45, endPoint x: 223, endPoint y: 51, distance: 7.1
click at [223, 51] on ul "No diseases are viruses Some diseases are malicious" at bounding box center [300, 45] width 330 height 19
click at [223, 51] on li "Some diseases are malicious" at bounding box center [307, 50] width 314 height 9
drag, startPoint x: 223, startPoint y: 51, endPoint x: 223, endPoint y: 45, distance: 6.3
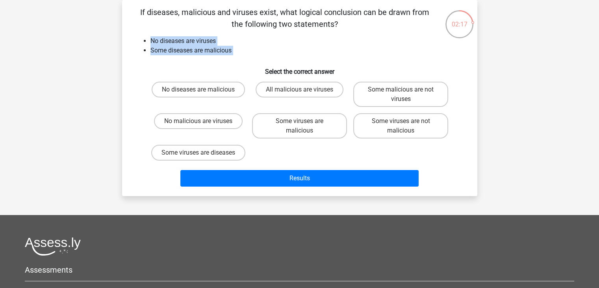
click at [223, 45] on ul "No diseases are viruses Some diseases are malicious" at bounding box center [300, 45] width 330 height 19
click at [223, 45] on li "No diseases are viruses" at bounding box center [307, 40] width 314 height 9
click at [377, 94] on label "Some malicious are not viruses" at bounding box center [400, 94] width 95 height 25
click at [401, 94] on input "Some malicious are not viruses" at bounding box center [403, 91] width 5 height 5
radio input "true"
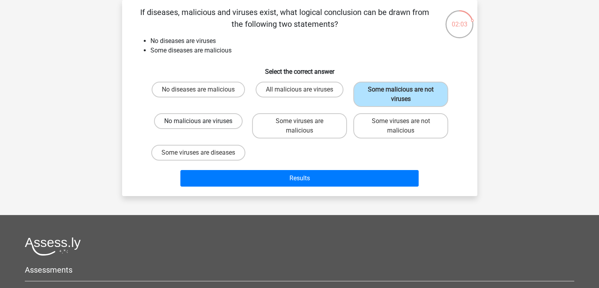
click at [214, 117] on label "No malicious are viruses" at bounding box center [198, 121] width 89 height 16
click at [203, 121] on input "No malicious are viruses" at bounding box center [200, 123] width 5 height 5
radio input "true"
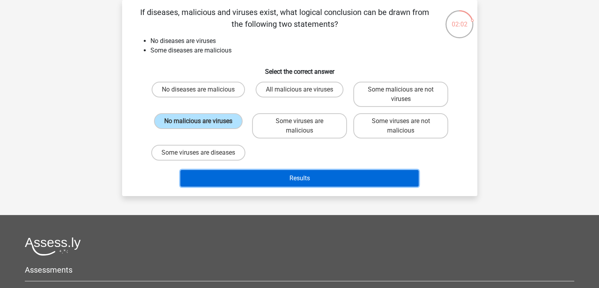
click at [273, 171] on button "Results" at bounding box center [299, 178] width 238 height 17
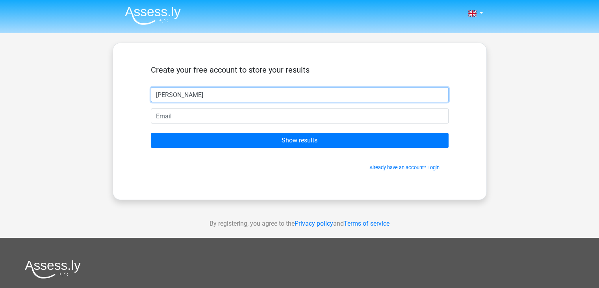
type input "John"
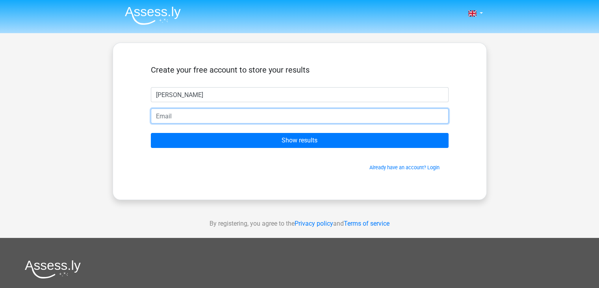
click at [233, 115] on input "email" at bounding box center [300, 115] width 298 height 15
paste input "xixihe2750@aiwanlab.com"
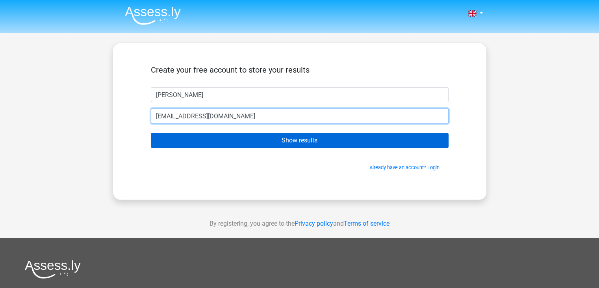
type input "xixihe2750@aiwanlab.com"
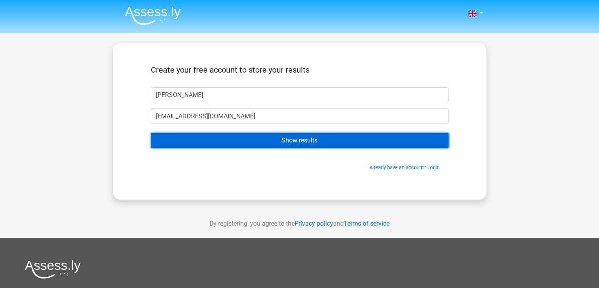
click at [296, 140] on input "Show results" at bounding box center [300, 140] width 298 height 15
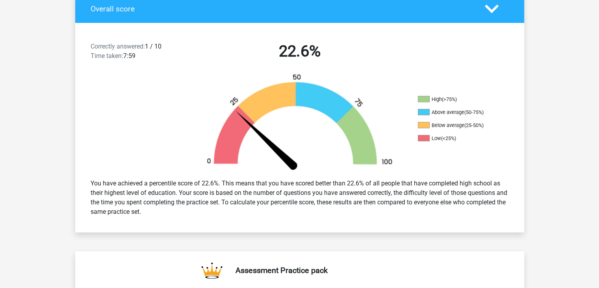
scroll to position [176, 0]
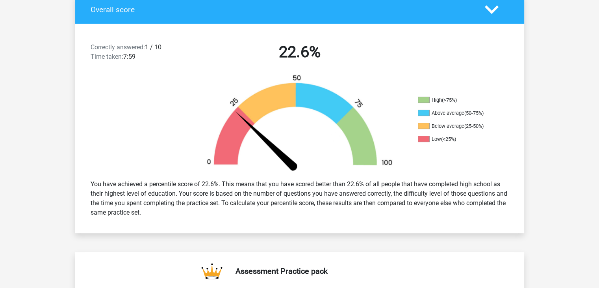
click at [145, 46] on span "Correctly answered:" at bounding box center [118, 46] width 54 height 7
drag, startPoint x: 146, startPoint y: 46, endPoint x: 150, endPoint y: 52, distance: 7.4
click at [150, 52] on div "Correctly answered: 1 / 10 Time taken: 7:59" at bounding box center [139, 54] width 108 height 22
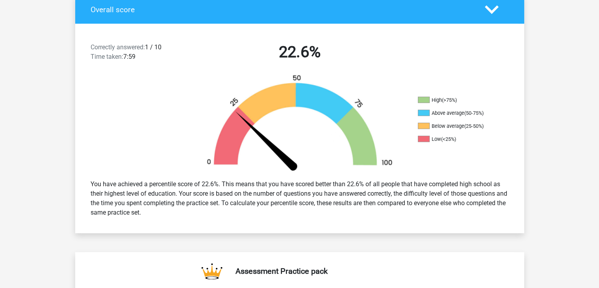
click at [150, 52] on div "Correctly answered: 1 / 10 Time taken: 7:59" at bounding box center [139, 54] width 108 height 22
drag, startPoint x: 150, startPoint y: 52, endPoint x: 155, endPoint y: 43, distance: 10.8
click at [155, 43] on div "Correctly answered: 1 / 10 Time taken: 7:59" at bounding box center [139, 54] width 108 height 22
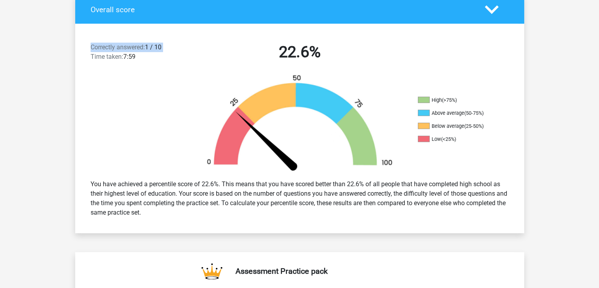
drag, startPoint x: 155, startPoint y: 43, endPoint x: 174, endPoint y: 69, distance: 32.1
click at [174, 69] on div "Correctly answered: 1 / 10 Time taken: 7:59 22.6%" at bounding box center [299, 53] width 449 height 41
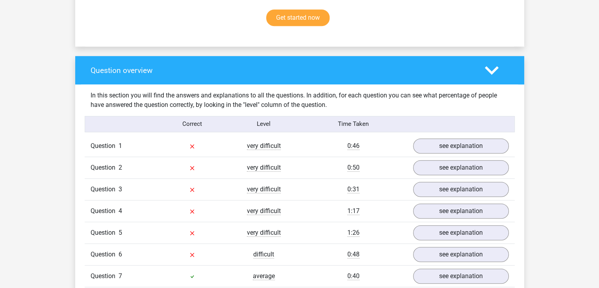
scroll to position [532, 0]
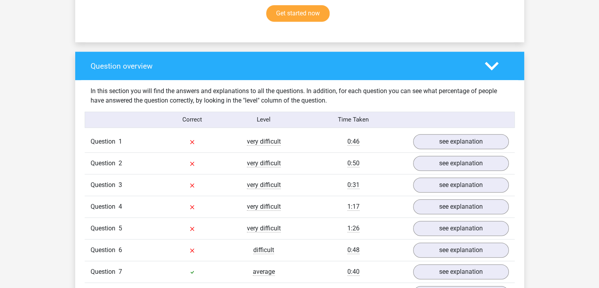
click at [162, 111] on div "Correct Level Time Taken" at bounding box center [300, 119] width 430 height 16
drag, startPoint x: 162, startPoint y: 111, endPoint x: 170, endPoint y: 158, distance: 46.8
click at [170, 158] on div "In this section you will find the answers and explanations to all the questions…" at bounding box center [299, 216] width 437 height 273
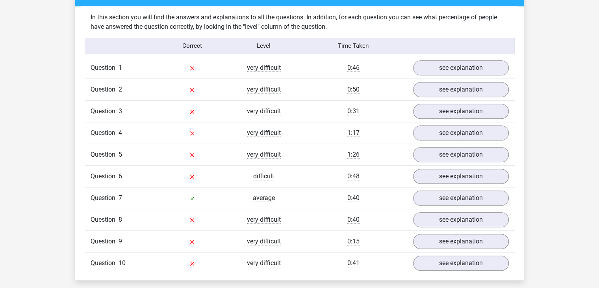
scroll to position [606, 0]
click at [170, 158] on div "Question 5 very difficult 1:26 see explanation" at bounding box center [300, 154] width 430 height 22
drag, startPoint x: 170, startPoint y: 158, endPoint x: 189, endPoint y: 234, distance: 78.8
click at [189, 234] on div "Question 1 very difficult 0:46 see explanation If musicians, music enthusiasts …" at bounding box center [300, 165] width 418 height 216
click at [189, 236] on div at bounding box center [192, 240] width 72 height 9
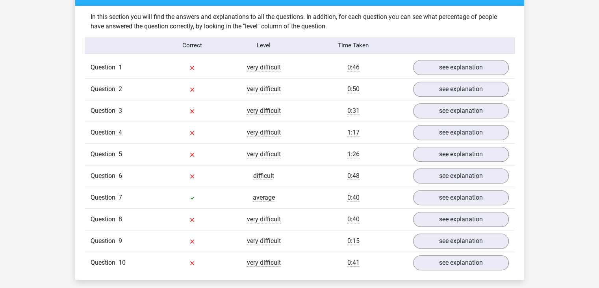
click at [189, 236] on div at bounding box center [192, 240] width 72 height 9
drag, startPoint x: 189, startPoint y: 234, endPoint x: 190, endPoint y: 105, distance: 128.8
click at [190, 105] on div "Question 1 very difficult 0:46 see explanation If musicians, music enthusiasts …" at bounding box center [300, 165] width 418 height 216
click at [190, 106] on div at bounding box center [192, 110] width 72 height 9
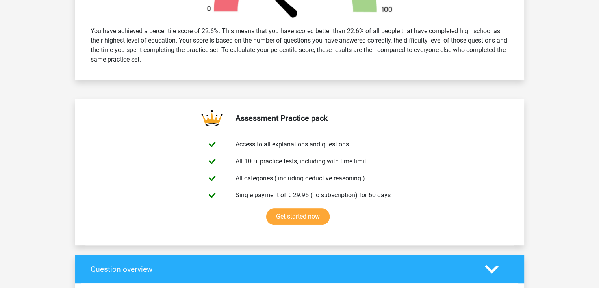
scroll to position [277, 0]
